Goal: Check status: Check status

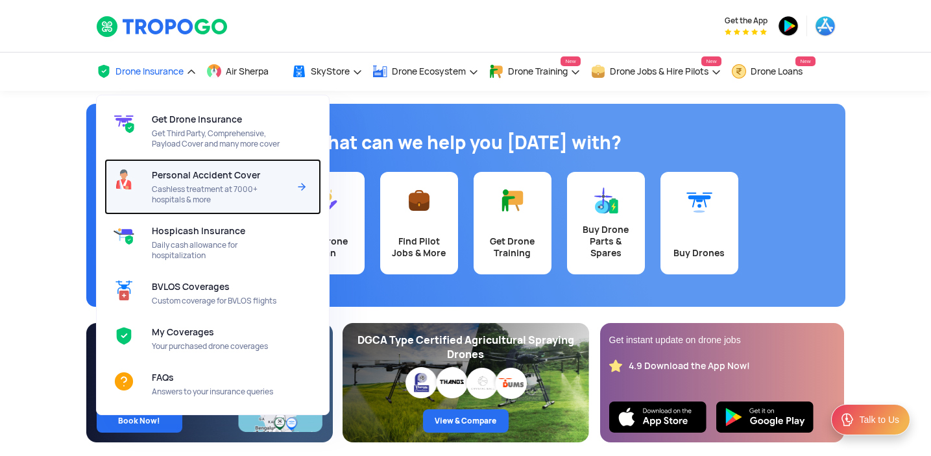
click at [184, 179] on span "Personal Accident Cover" at bounding box center [206, 175] width 108 height 10
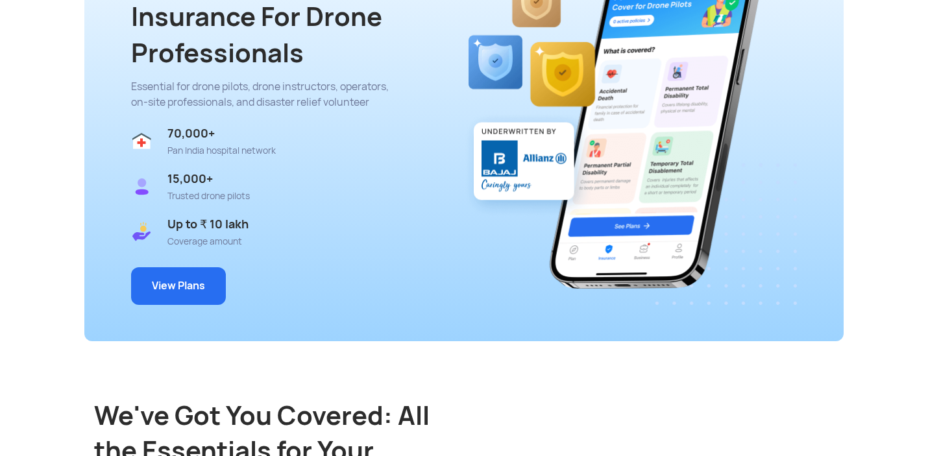
scroll to position [396, 0]
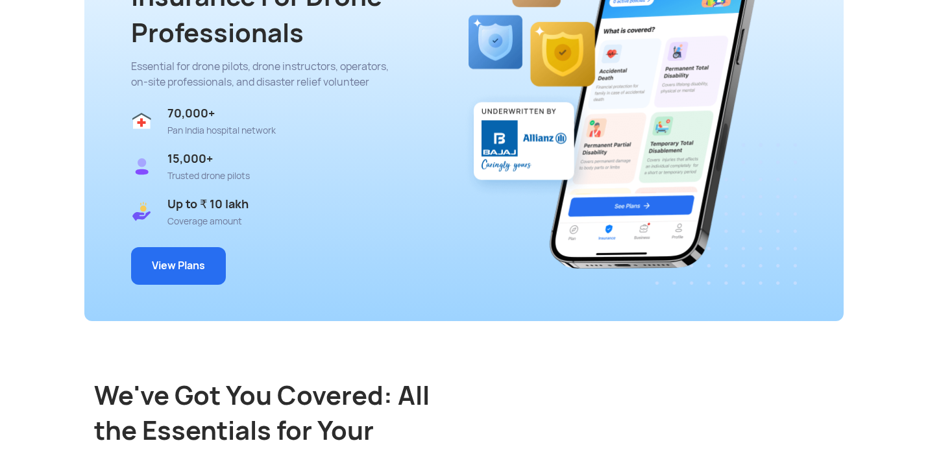
click at [185, 267] on button "View Plans" at bounding box center [178, 266] width 95 height 38
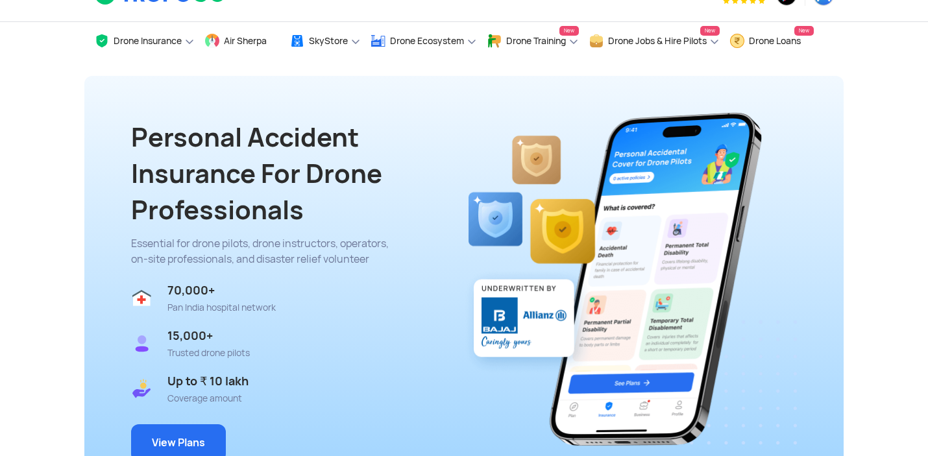
scroll to position [0, 0]
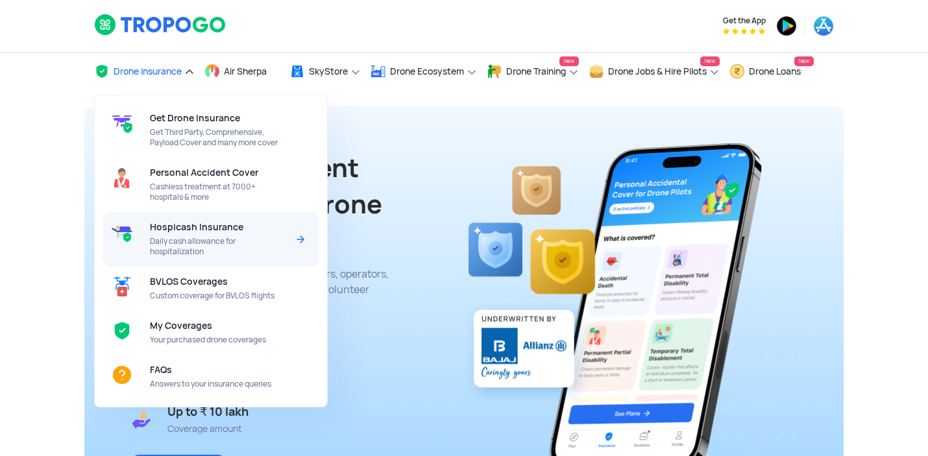
click at [182, 235] on div "Hospicash Insurance Daily cash allowance for hospitalization" at bounding box center [221, 239] width 142 height 54
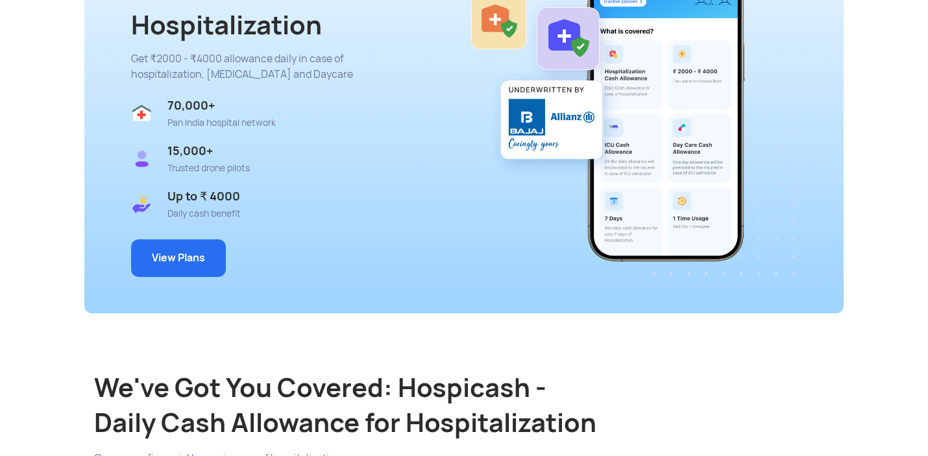
scroll to position [359, 0]
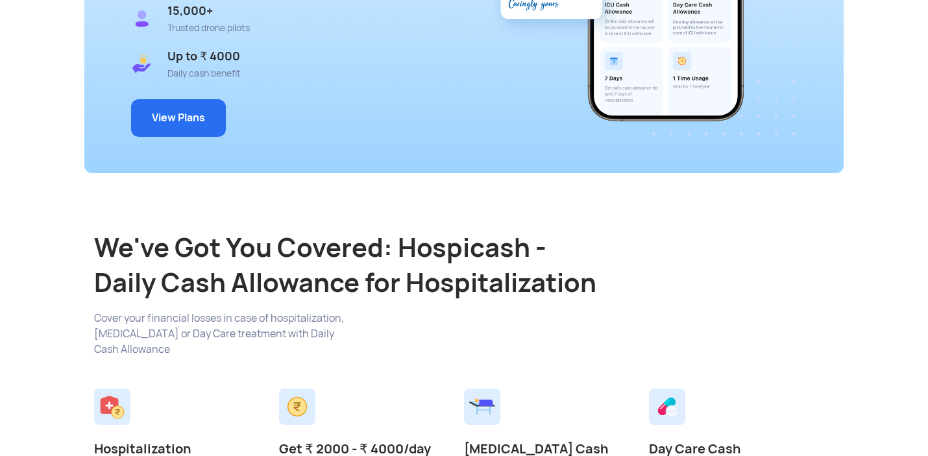
click at [190, 108] on button "View Plans" at bounding box center [178, 118] width 95 height 38
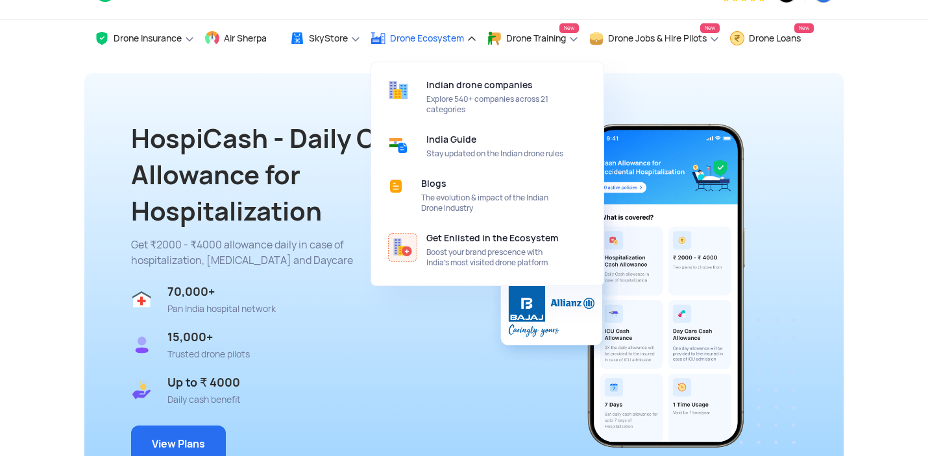
scroll to position [0, 0]
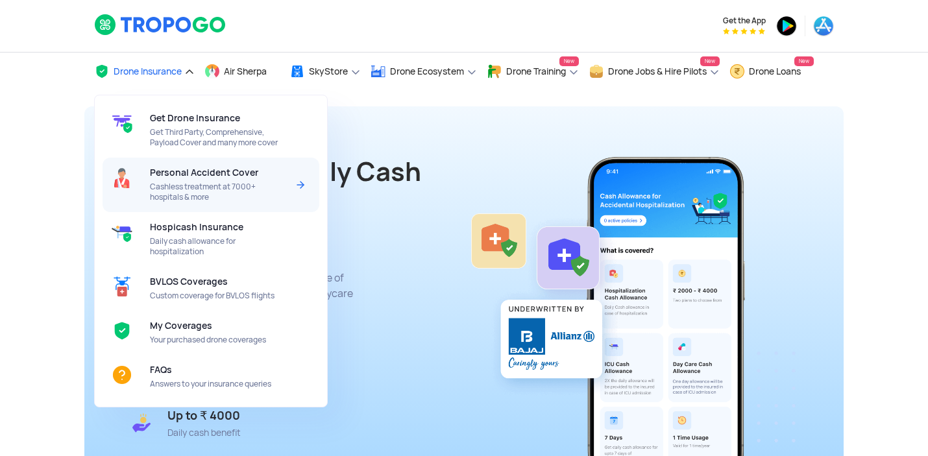
click at [167, 186] on span "Cashless treatment at 7000+ hospitals & more" at bounding box center [218, 192] width 137 height 21
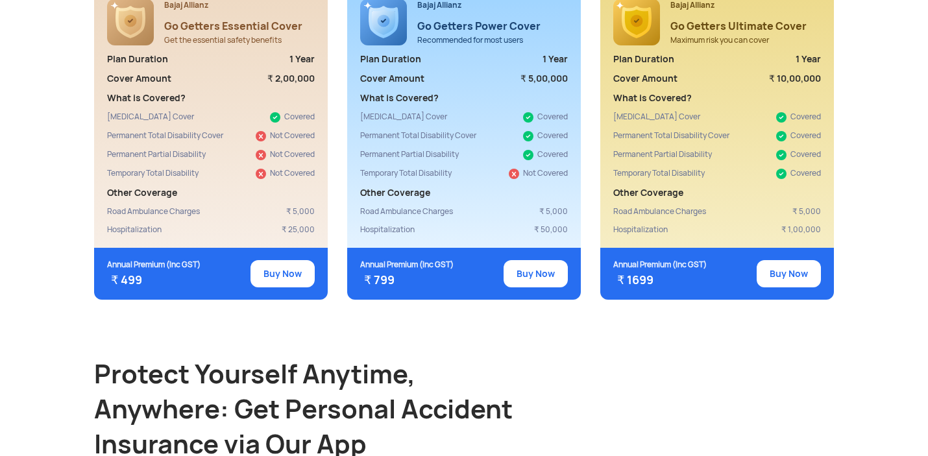
scroll to position [1172, 0]
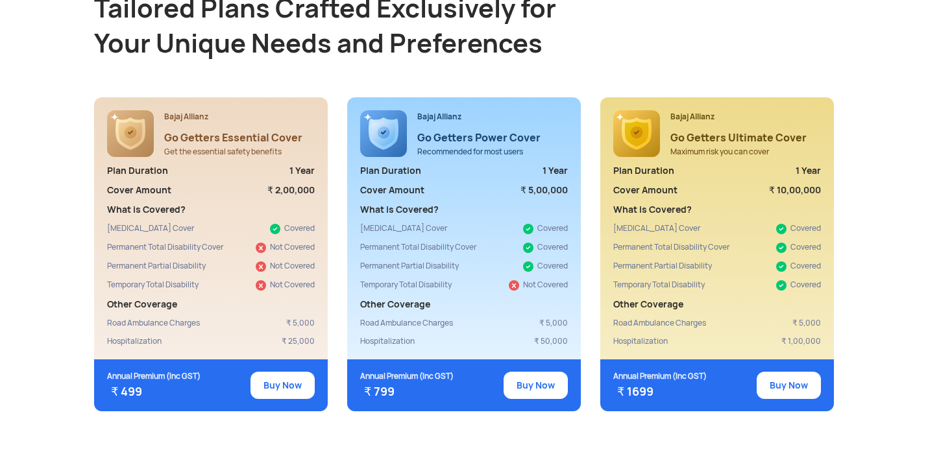
click at [539, 372] on button "Buy Now" at bounding box center [535, 385] width 64 height 27
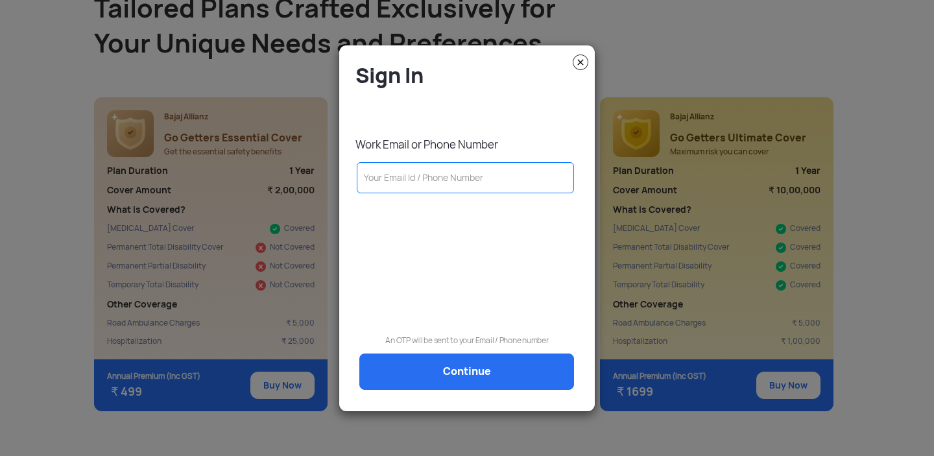
click at [582, 64] on img at bounding box center [581, 62] width 16 height 16
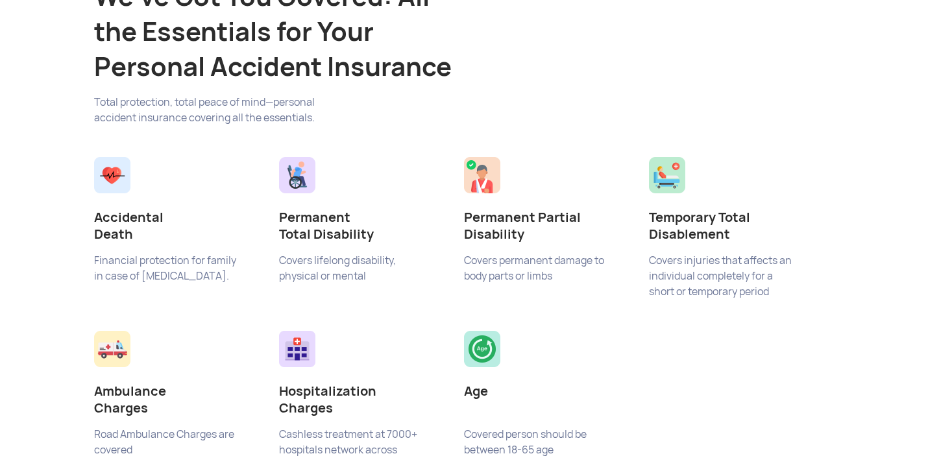
scroll to position [209, 0]
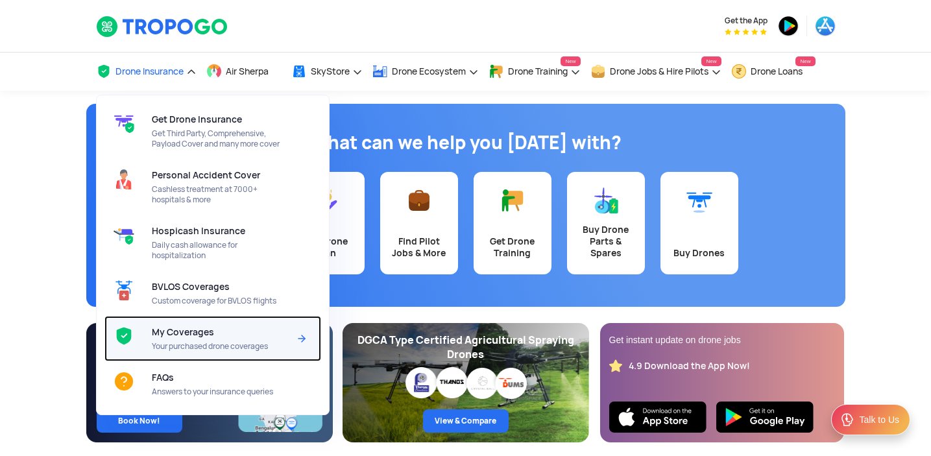
click at [162, 331] on span "My Coverages" at bounding box center [183, 332] width 62 height 10
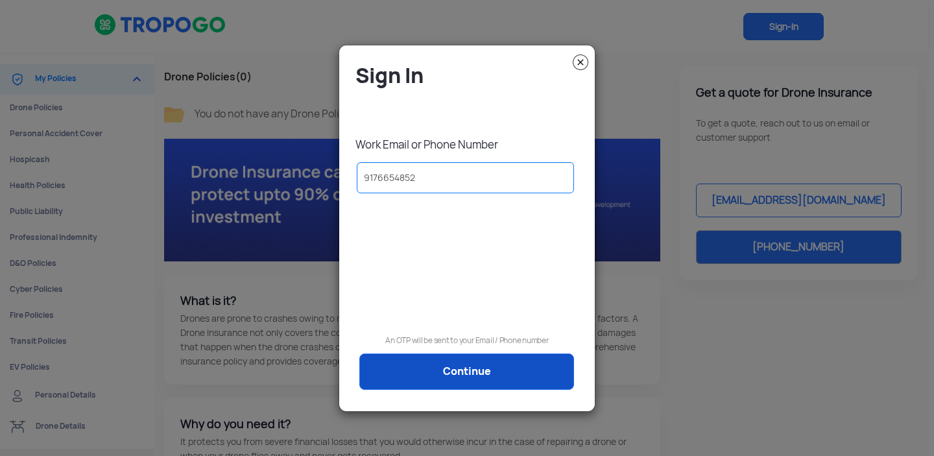
type input "9176654852"
click at [451, 376] on link "Continue" at bounding box center [466, 371] width 215 height 36
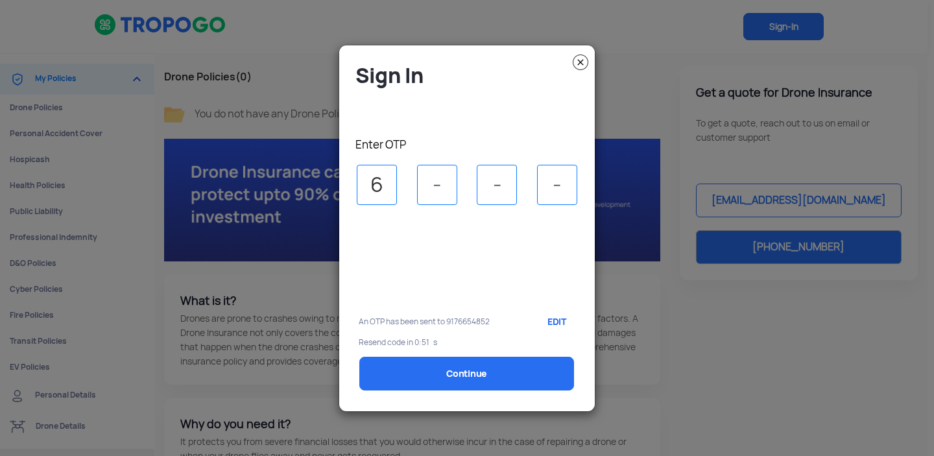
type input "6"
type input "1"
type input "6"
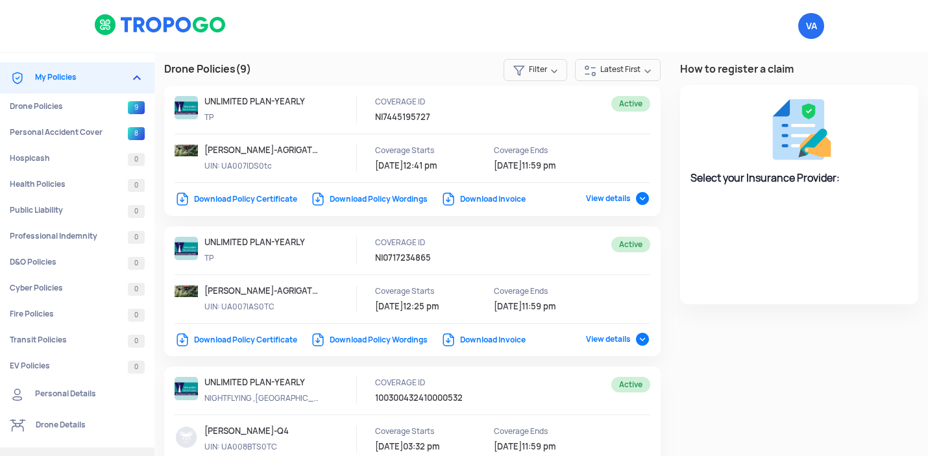
select select "National Insurance"
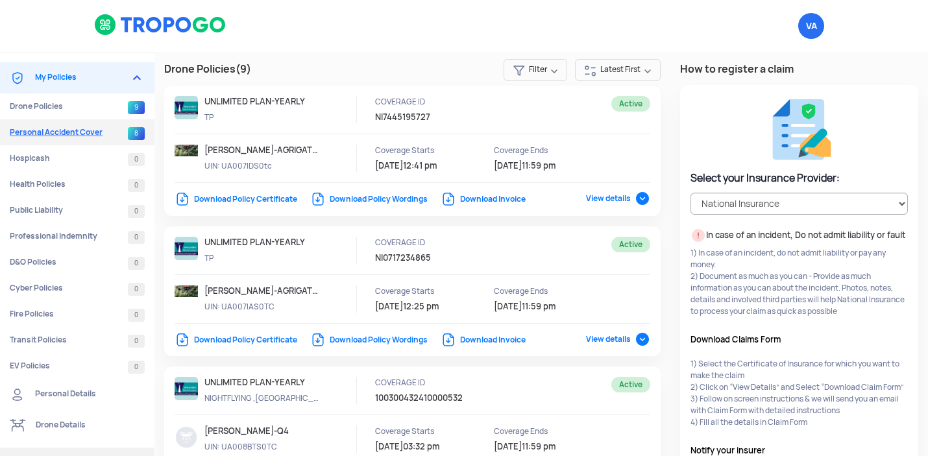
click at [45, 130] on link "Personal Accident Cover 8" at bounding box center [77, 132] width 154 height 26
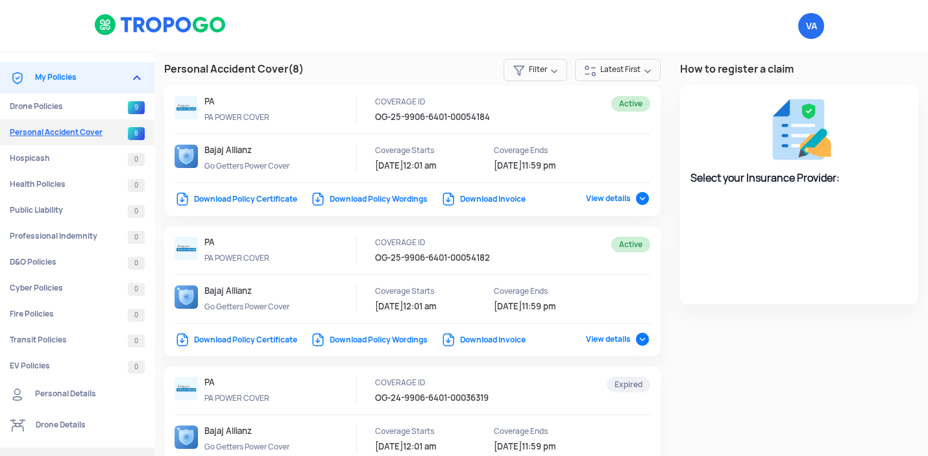
select select "Bajaj Allianz"
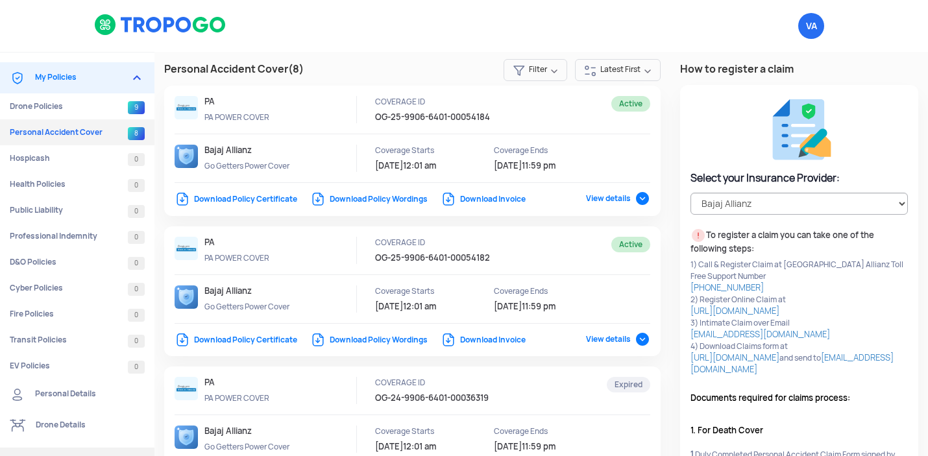
click at [636, 32] on div "VA Logout" at bounding box center [590, 26] width 506 height 52
